Goal: Transaction & Acquisition: Purchase product/service

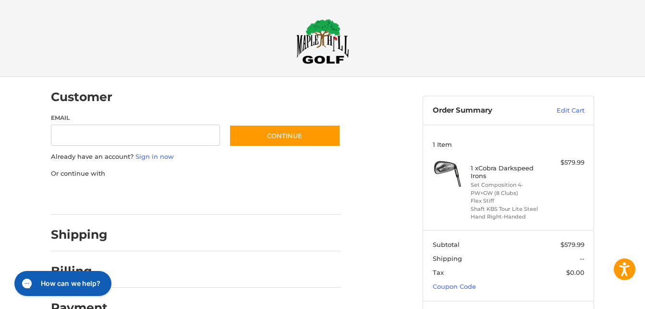
click at [318, 44] on img at bounding box center [323, 41] width 53 height 45
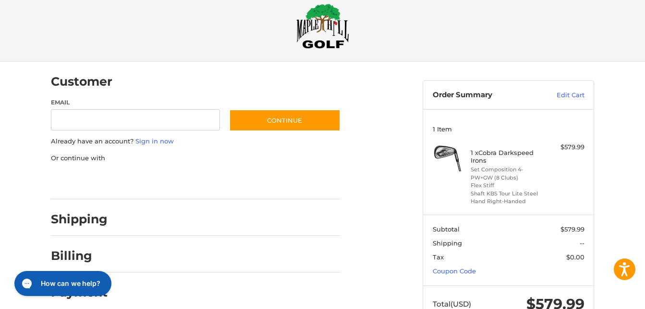
click at [373, 135] on ol "Customer Guest Customer Email Subscribe to our newsletter. Continue Already hav…" at bounding box center [214, 185] width 327 height 247
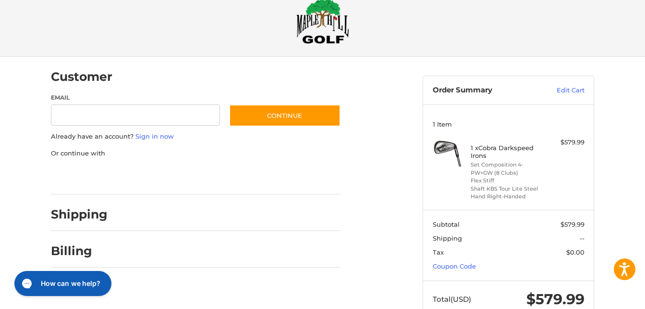
scroll to position [0, 0]
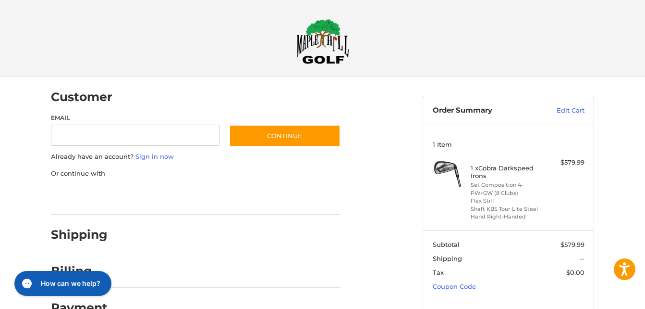
click at [331, 44] on img at bounding box center [323, 41] width 53 height 45
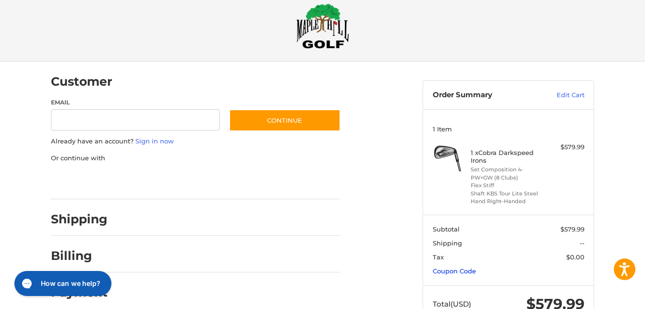
click at [452, 268] on link "Coupon Code" at bounding box center [454, 271] width 43 height 8
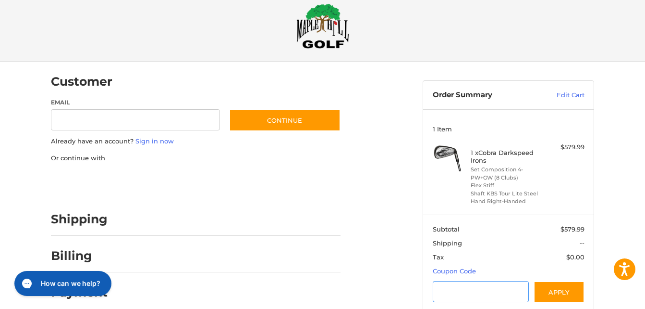
paste input "*********"
type input "*********"
click at [615, 235] on div "Customer Guest Customer Email Subscribe to our newsletter. Continue Already hav…" at bounding box center [322, 227] width 645 height 330
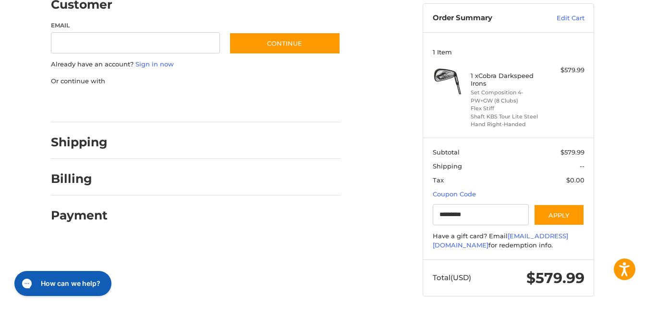
scroll to position [99, 0]
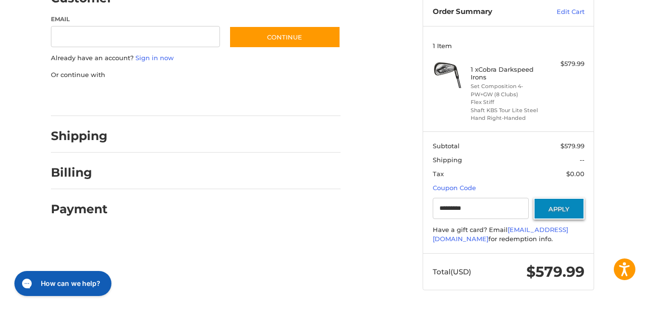
click at [558, 205] on button "Apply" at bounding box center [559, 209] width 51 height 22
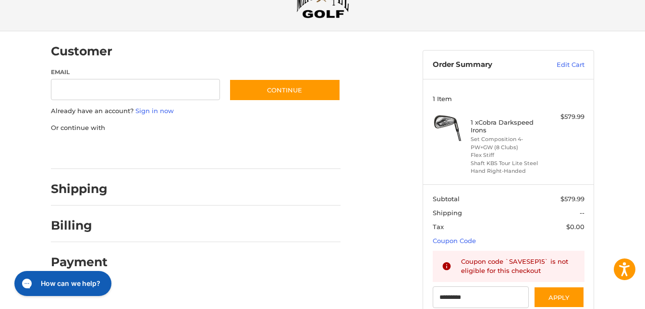
scroll to position [38, 0]
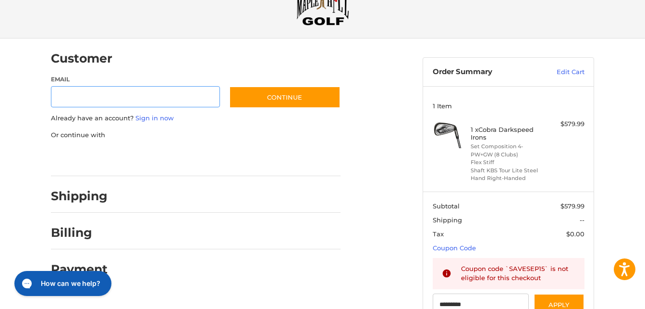
click at [89, 98] on input "Email" at bounding box center [135, 97] width 169 height 22
